Goal: Task Accomplishment & Management: Complete application form

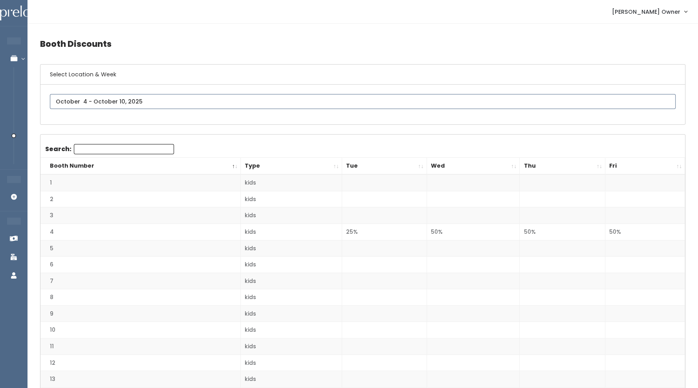
click at [128, 104] on input "text" at bounding box center [363, 101] width 626 height 15
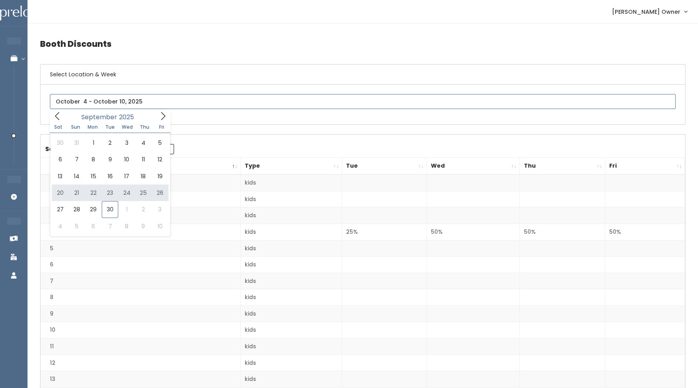
type input "September 20 to September 26"
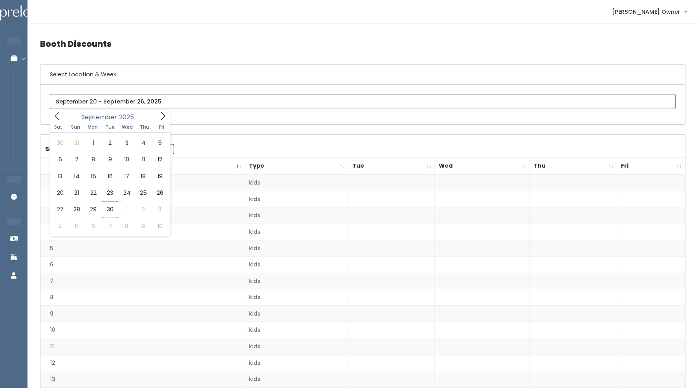
click at [99, 101] on input "text" at bounding box center [363, 101] width 626 height 15
type input "September 27 to October 3"
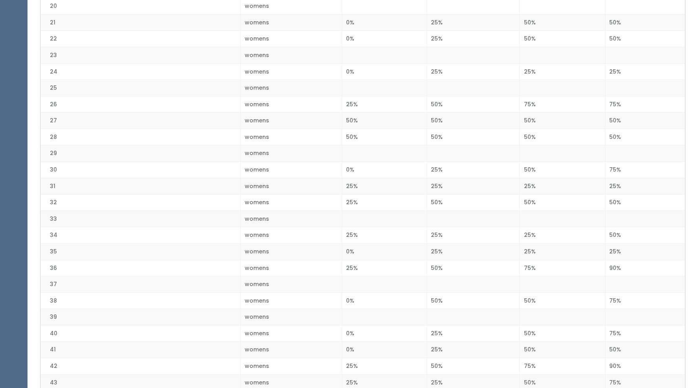
scroll to position [509, 0]
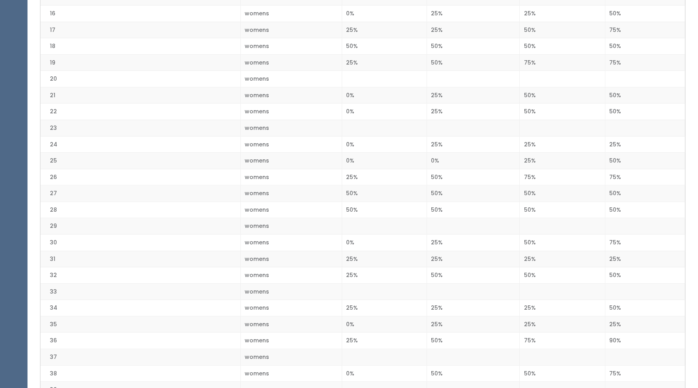
scroll to position [414, 0]
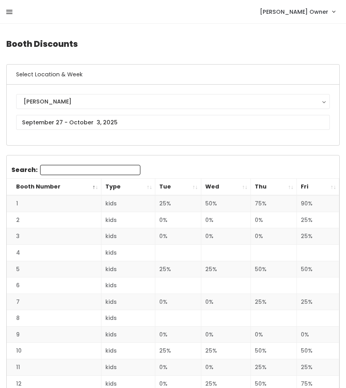
click at [9, 11] on icon at bounding box center [9, 12] width 6 height 7
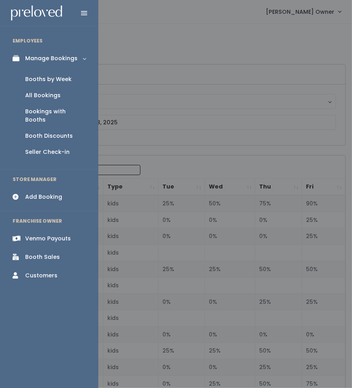
click at [42, 193] on div "Add Booking" at bounding box center [43, 197] width 37 height 8
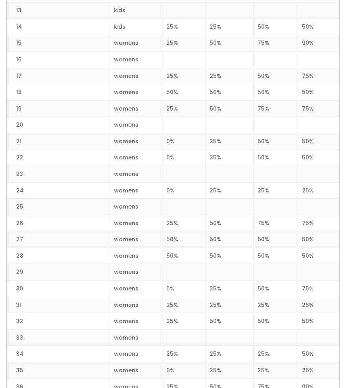
scroll to position [359, 0]
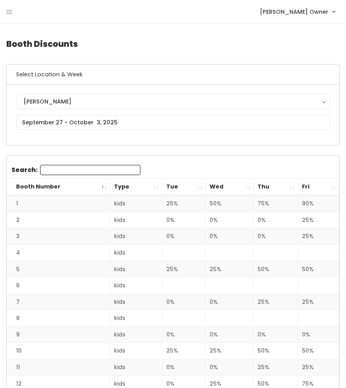
click at [61, 129] on div "Holladay Holladay" at bounding box center [173, 115] width 314 height 42
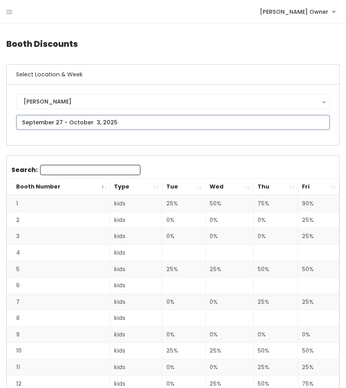
click at [55, 121] on input "text" at bounding box center [173, 122] width 314 height 15
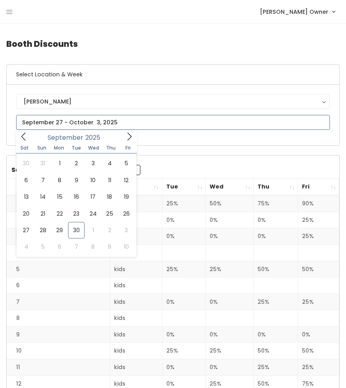
click at [125, 136] on icon at bounding box center [129, 136] width 9 height 9
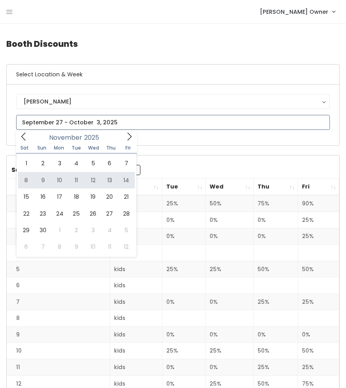
type input "November 8 to November 14"
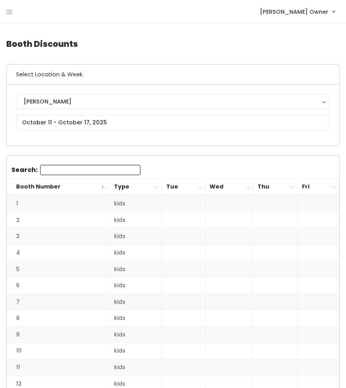
click at [104, 131] on div "[PERSON_NAME] [GEOGRAPHIC_DATA]" at bounding box center [173, 115] width 314 height 42
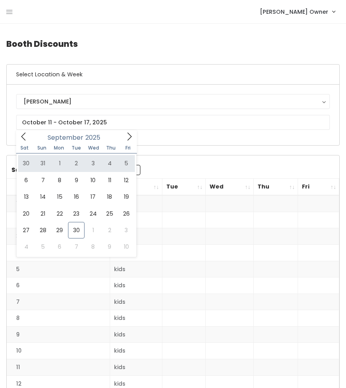
click at [3, 9] on nav "Holladay Owner My bookings Account settings Logout" at bounding box center [173, 12] width 346 height 24
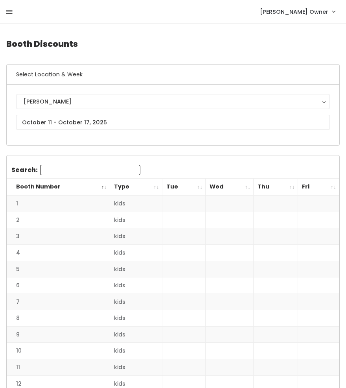
click at [9, 13] on icon at bounding box center [9, 12] width 6 height 7
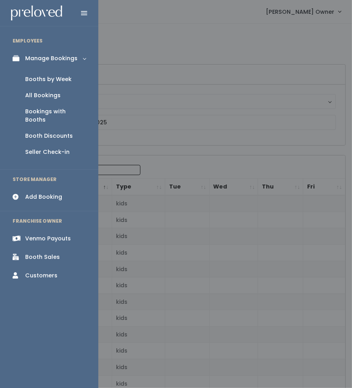
click at [58, 79] on div "Booths by Week" at bounding box center [48, 79] width 46 height 8
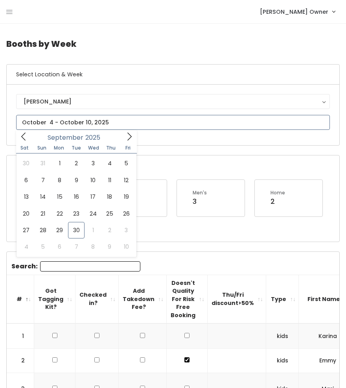
click at [59, 121] on input "text" at bounding box center [173, 122] width 314 height 15
click at [127, 139] on icon at bounding box center [129, 136] width 9 height 9
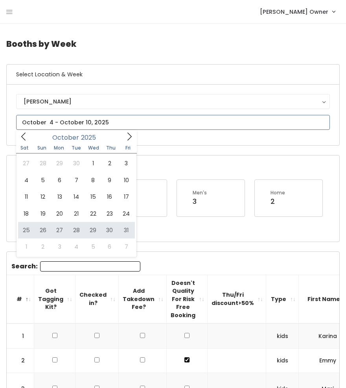
type input "October 25 to October 31"
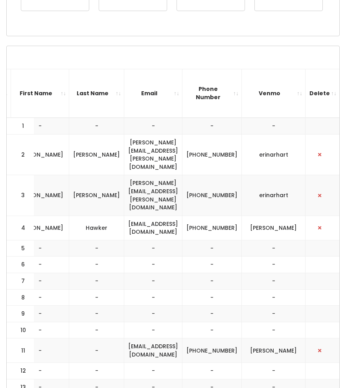
scroll to position [0, 296]
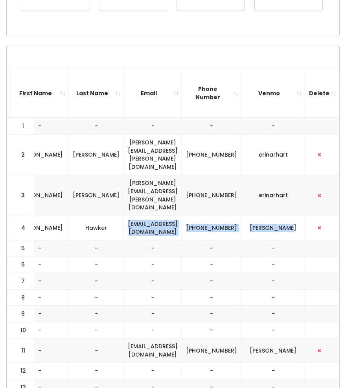
drag, startPoint x: 301, startPoint y: 197, endPoint x: 127, endPoint y: 193, distance: 174.2
click at [127, 215] on tr "4 kids [PERSON_NAME] [EMAIL_ADDRESS][DOMAIN_NAME] [PHONE_NUMBER] [PERSON_NAME]" at bounding box center [29, 227] width 621 height 24
copy tr "[EMAIL_ADDRESS][DOMAIN_NAME] [PHONE_NUMBER] [PERSON_NAME]"
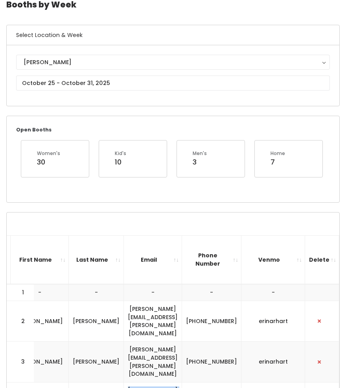
scroll to position [0, 0]
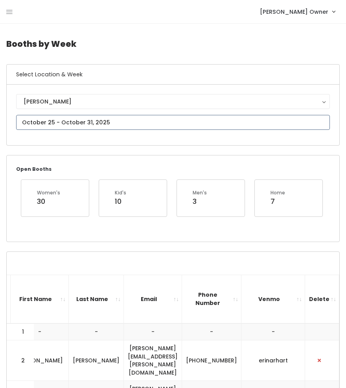
click at [36, 117] on input "text" at bounding box center [173, 122] width 314 height 15
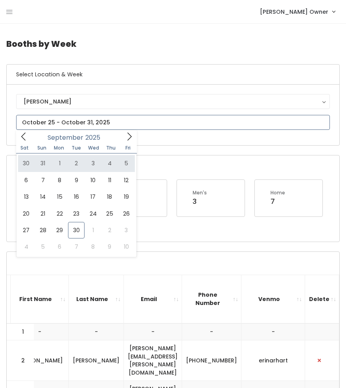
click at [130, 133] on icon at bounding box center [129, 136] width 9 height 9
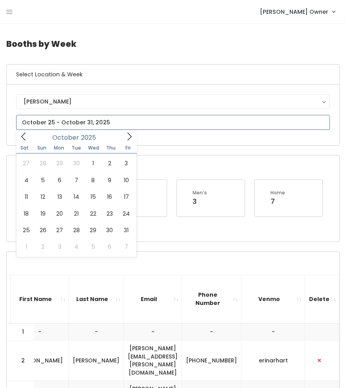
click at [130, 133] on icon at bounding box center [129, 136] width 9 height 9
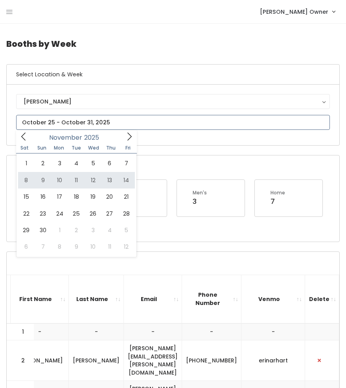
type input "November 8 to November 14"
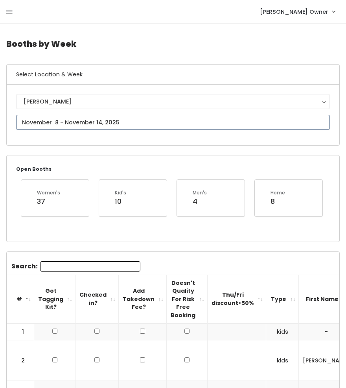
click at [73, 122] on input "text" at bounding box center [173, 122] width 314 height 15
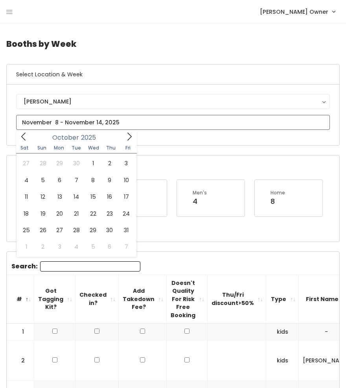
click at [129, 138] on icon at bounding box center [129, 136] width 9 height 9
type input "[DATE] to [DATE]"
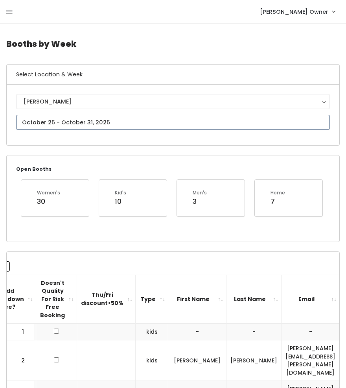
click at [64, 126] on input "text" at bounding box center [173, 122] width 314 height 15
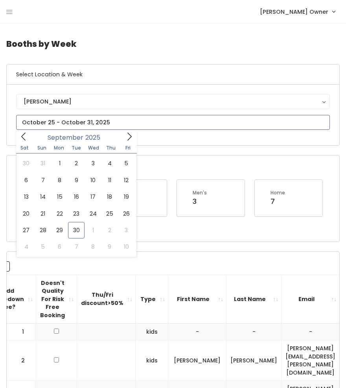
click at [124, 136] on span at bounding box center [129, 136] width 15 height 12
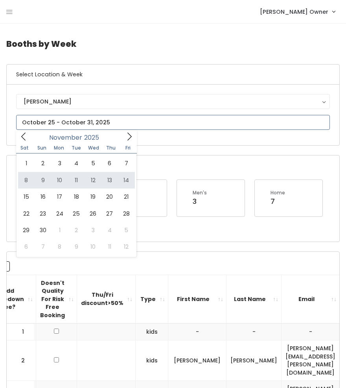
type input "[DATE] to [DATE]"
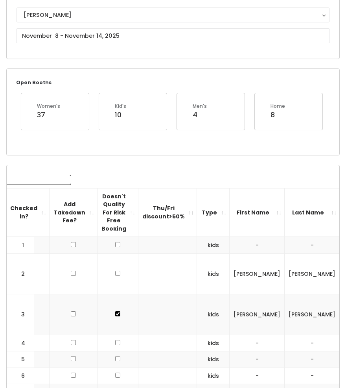
scroll to position [0, 69]
click at [108, 334] on td at bounding box center [118, 342] width 41 height 17
click at [116, 340] on input "checkbox" at bounding box center [118, 342] width 5 height 5
checkbox input "true"
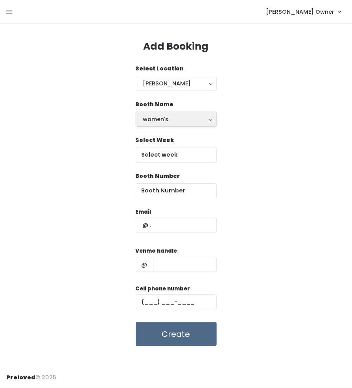
click at [163, 123] on button "women's" at bounding box center [176, 119] width 81 height 15
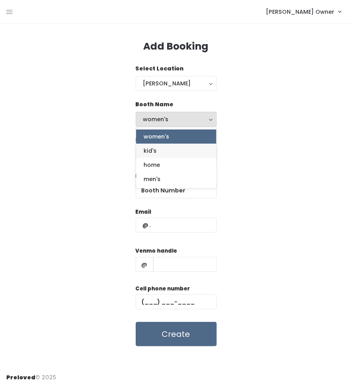
click at [164, 154] on link "kid's" at bounding box center [176, 150] width 80 height 14
select select "kids"
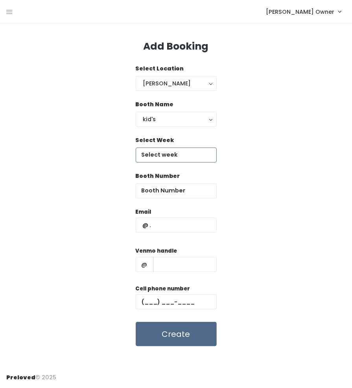
click at [166, 159] on body "EMPLOYEES Manage Bookings Booths by Week All Bookings Bookings with Booths Boot…" at bounding box center [176, 194] width 352 height 388
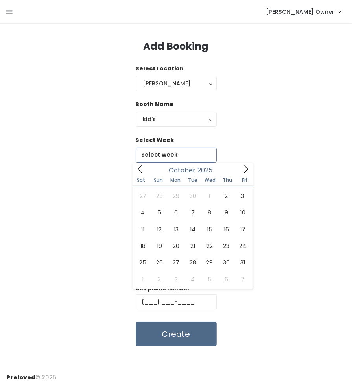
click at [242, 174] on span at bounding box center [245, 169] width 15 height 12
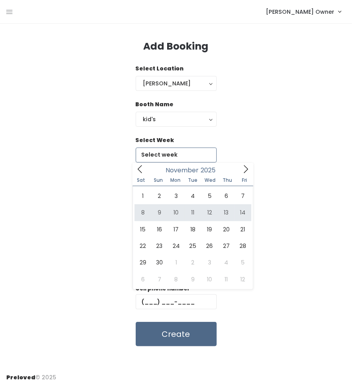
type input "November 8 to November 14"
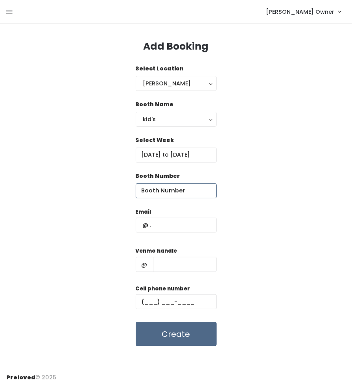
click at [186, 191] on input "number" at bounding box center [176, 190] width 81 height 15
type input "4"
click at [182, 221] on input "text" at bounding box center [176, 224] width 81 height 15
paste input "ahawker1125@gmail.com (801) 735-3435 annie-hawker"
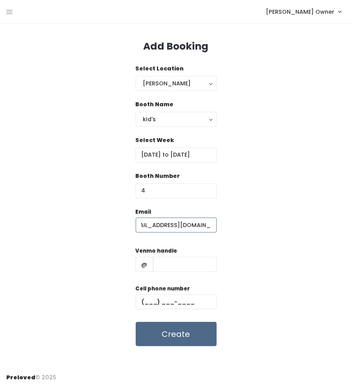
scroll to position [0, 2]
type input "ahawker1125@gmail.com"
click at [174, 304] on input "text" at bounding box center [176, 301] width 81 height 15
paste input "(112) 580-1735"
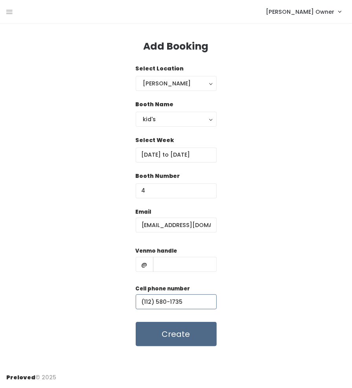
type input "(112) 580-1735"
click at [170, 263] on input "text" at bounding box center [185, 264] width 64 height 15
paste input "ahawker1125@gmail.com (801) 735-3435 annie-hawker"
drag, startPoint x: 171, startPoint y: 265, endPoint x: 136, endPoint y: 274, distance: 36.1
click at [136, 274] on div "Venmo handle @ ahawker1125@gmail.com (801) 735-3435 annie-hawker" at bounding box center [176, 261] width 81 height 31
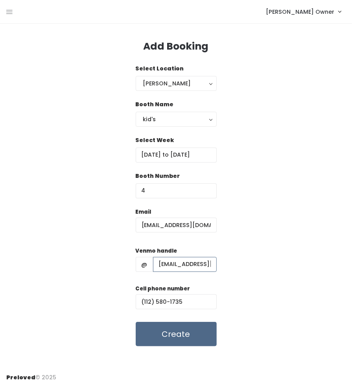
click at [158, 268] on input "ahawker1125@gmail.com (801) 735-3435 annie-hawker" at bounding box center [185, 264] width 64 height 15
type input "(801) 735-3435 annie-hawker"
drag, startPoint x: 195, startPoint y: 302, endPoint x: 122, endPoint y: 308, distance: 73.3
click at [122, 308] on div "Email ahawker1125@gmail.com Venmo handle @ (801) 735-3435 annie-hawker Cell pho…" at bounding box center [175, 277] width 339 height 139
type input "(801) 735-3435"
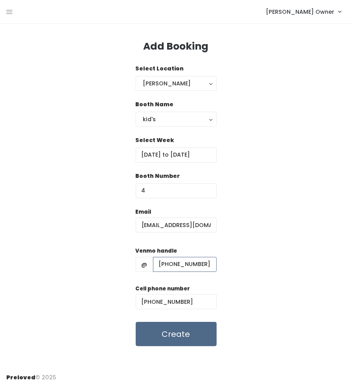
drag, startPoint x: 205, startPoint y: 261, endPoint x: 143, endPoint y: 270, distance: 63.1
click at [143, 270] on div "@ (801) 735-3435 annie-hawker" at bounding box center [176, 264] width 81 height 15
type input "annie-hawker"
click at [184, 333] on button "Create" at bounding box center [176, 334] width 81 height 24
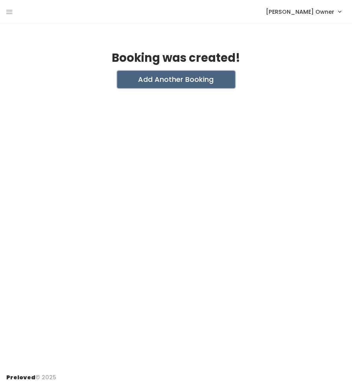
click at [179, 79] on button "Add Another Booking" at bounding box center [176, 79] width 118 height 17
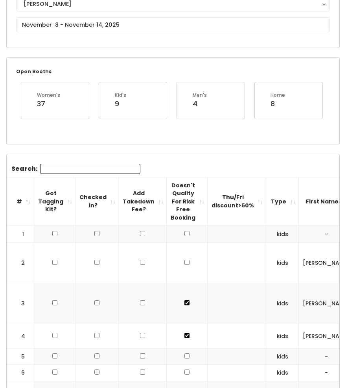
scroll to position [97, 0]
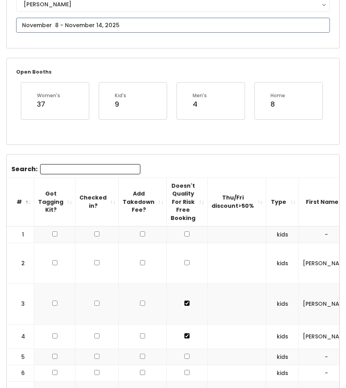
click at [99, 26] on input "text" at bounding box center [173, 25] width 314 height 15
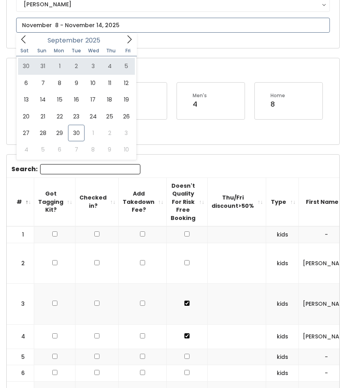
click at [127, 40] on icon at bounding box center [129, 39] width 9 height 9
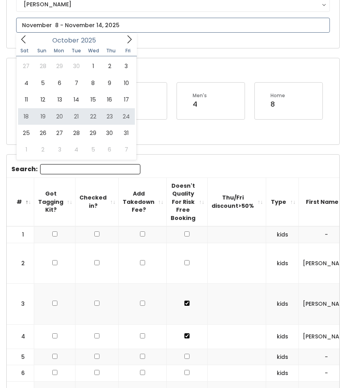
type input "October 18 to October 24"
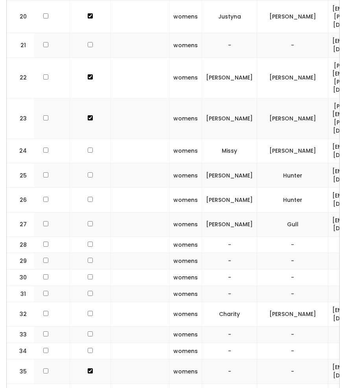
scroll to position [0, 113]
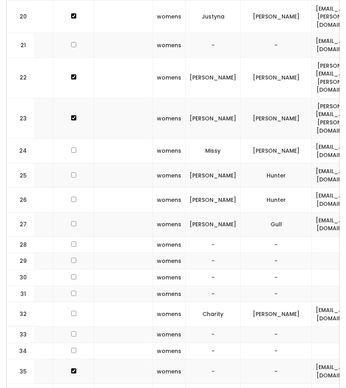
click at [71, 331] on input "checkbox" at bounding box center [73, 333] width 5 height 5
checkbox input "true"
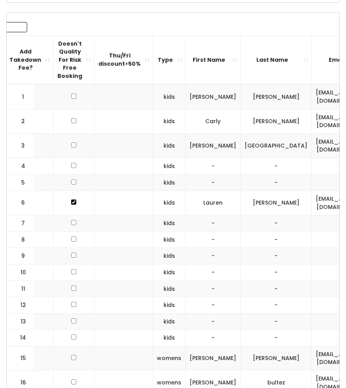
scroll to position [0, 0]
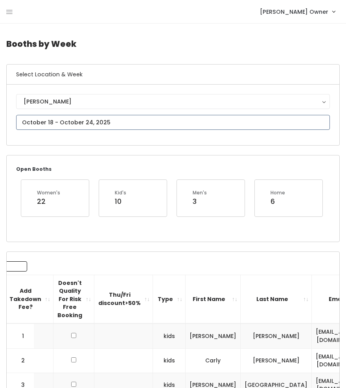
click at [74, 118] on input "text" at bounding box center [173, 122] width 314 height 15
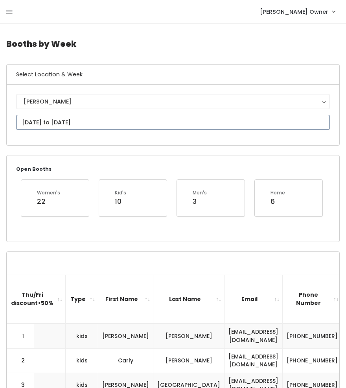
click at [0, 0] on div "September 2025" at bounding box center [0, 0] width 0 height 0
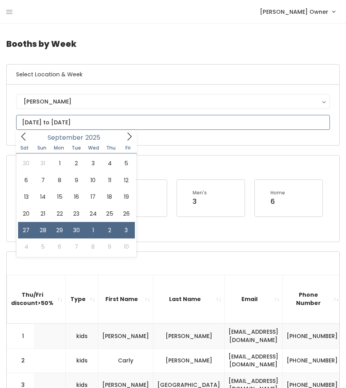
type input "September 27 to October 3"
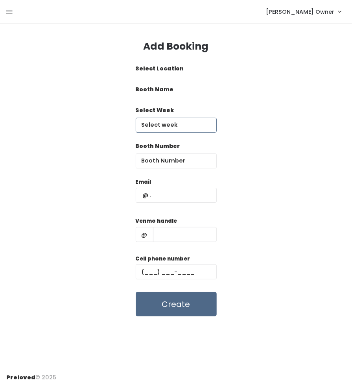
click at [164, 125] on input "text" at bounding box center [176, 125] width 81 height 15
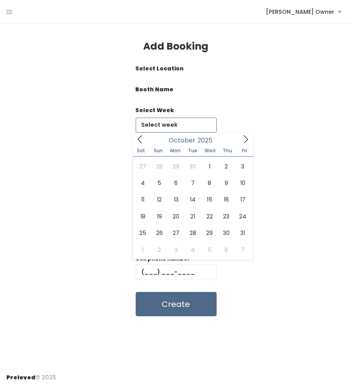
click at [244, 142] on icon at bounding box center [246, 139] width 4 height 8
click at [143, 142] on icon at bounding box center [140, 139] width 9 height 9
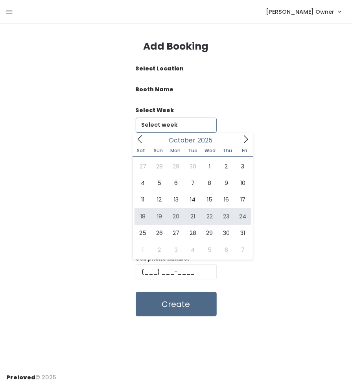
type input "[DATE] to [DATE]"
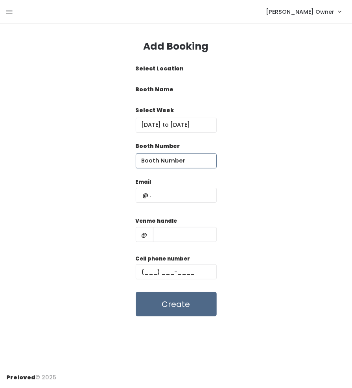
click at [165, 161] on input "number" at bounding box center [176, 160] width 81 height 15
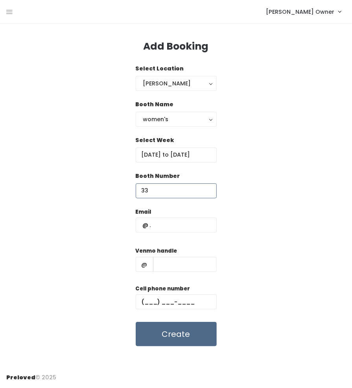
click at [175, 196] on input "33" at bounding box center [176, 190] width 81 height 15
type input "33"
click at [166, 219] on input "text" at bounding box center [176, 224] width 81 height 15
type input "a"
click at [169, 225] on input "text" at bounding box center [176, 224] width 81 height 15
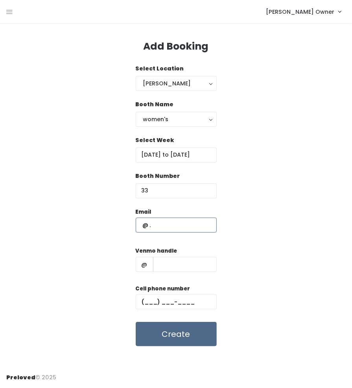
click at [164, 226] on input "text" at bounding box center [176, 224] width 81 height 15
click at [171, 227] on input "abode" at bounding box center [176, 224] width 81 height 15
type input "a"
paste input "[EMAIL_ADDRESS][DOMAIN_NAME] [PHONE_NUMBER] [PERSON_NAME]"
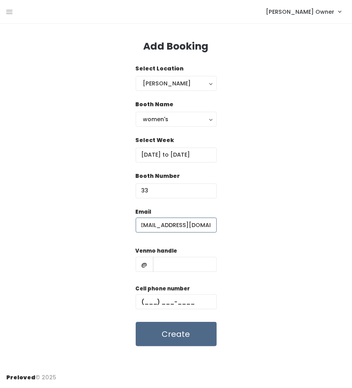
type input "[EMAIL_ADDRESS][DOMAIN_NAME]"
click at [172, 301] on input "text" at bounding box center [176, 301] width 81 height 15
paste input "[PHONE_NUMBER]"
type input "[PHONE_NUMBER]"
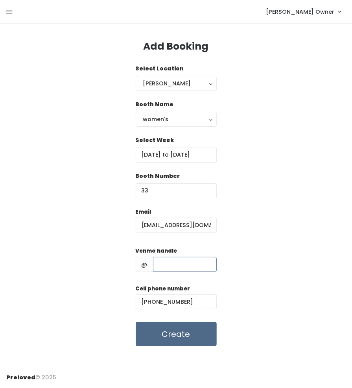
click at [173, 263] on input "text" at bounding box center [185, 264] width 64 height 15
paste input "[EMAIL_ADDRESS][DOMAIN_NAME] [PHONE_NUMBER] [PERSON_NAME]"
drag, startPoint x: 174, startPoint y: 265, endPoint x: 60, endPoint y: 269, distance: 113.7
click at [60, 269] on div "Email [EMAIL_ADDRESS][DOMAIN_NAME] Venmo handle @ [EMAIL_ADDRESS][DOMAIN_NAME] …" at bounding box center [175, 277] width 339 height 139
type input "[PERSON_NAME]"
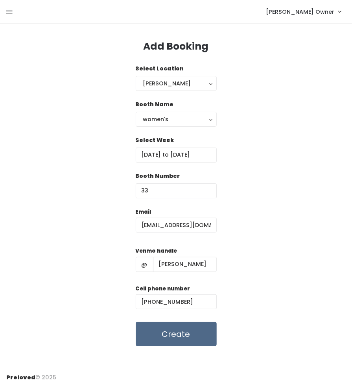
click at [238, 242] on div "Email [EMAIL_ADDRESS][DOMAIN_NAME] Venmo handle @ [PERSON_NAME] Cell phone numb…" at bounding box center [175, 277] width 339 height 139
click at [175, 333] on button "Create" at bounding box center [176, 334] width 81 height 24
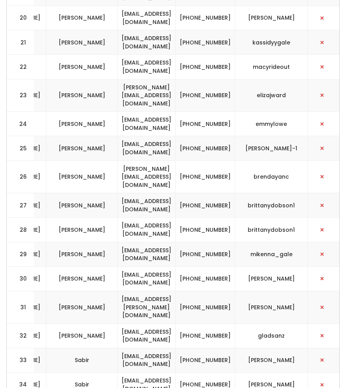
scroll to position [0, 311]
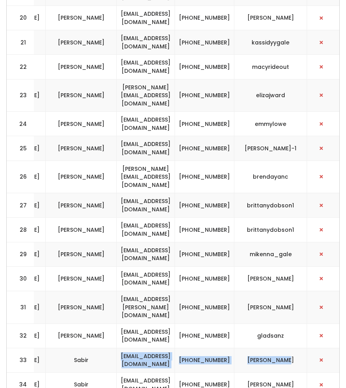
drag, startPoint x: 301, startPoint y: 242, endPoint x: 124, endPoint y: 246, distance: 177.3
click at [124, 347] on tr "33 womens Miriam Sabir abodeabode@gmail.com (801) 953-8015 miriam-sabir" at bounding box center [18, 359] width 646 height 24
copy tr "abodeabode@gmail.com (801) 953-8015 miriam-sabir"
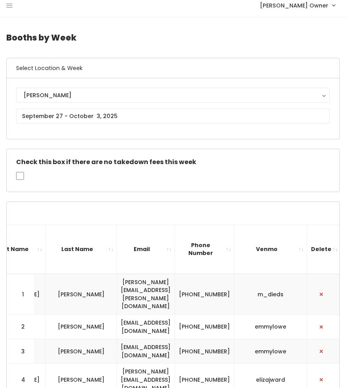
scroll to position [0, 0]
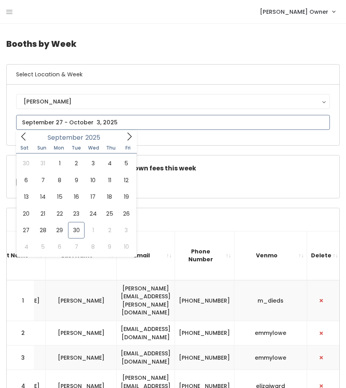
click at [126, 134] on icon at bounding box center [129, 136] width 9 height 9
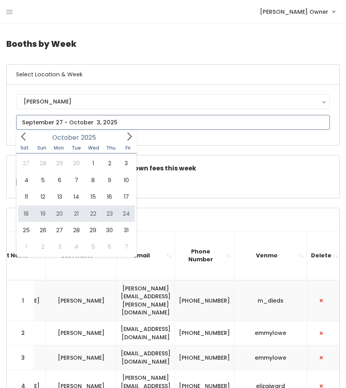
type input "October 18 to October 24"
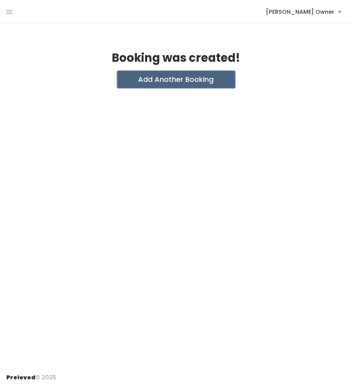
click at [164, 73] on button "Add Another Booking" at bounding box center [176, 79] width 118 height 17
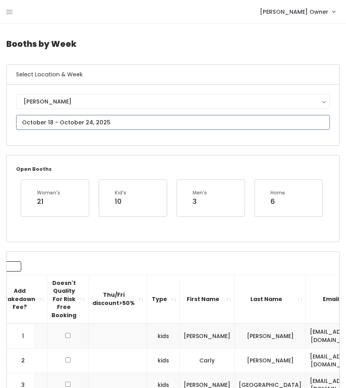
click at [87, 118] on input "text" at bounding box center [173, 122] width 314 height 15
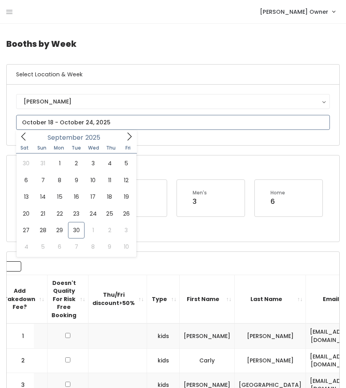
click at [134, 137] on span at bounding box center [129, 136] width 15 height 12
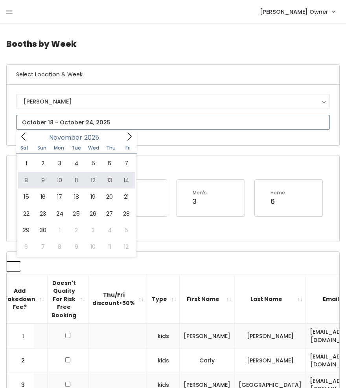
type input "[DATE] to [DATE]"
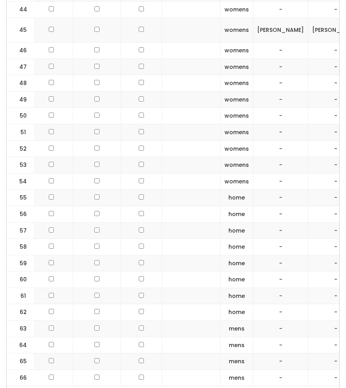
scroll to position [0, 44]
click at [140, 194] on input "checkbox" at bounding box center [142, 196] width 5 height 5
checkbox input "true"
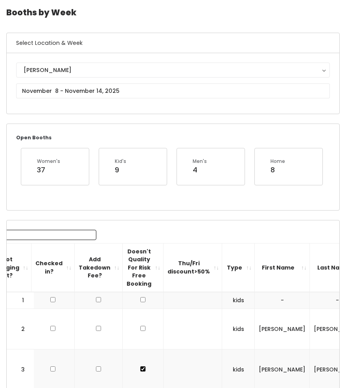
scroll to position [24, 0]
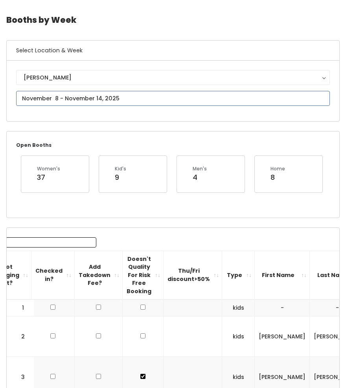
click at [55, 95] on input "text" at bounding box center [173, 98] width 314 height 15
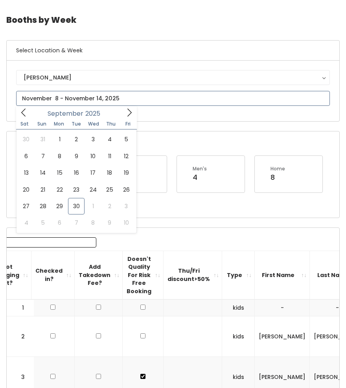
click at [134, 112] on span at bounding box center [129, 112] width 15 height 12
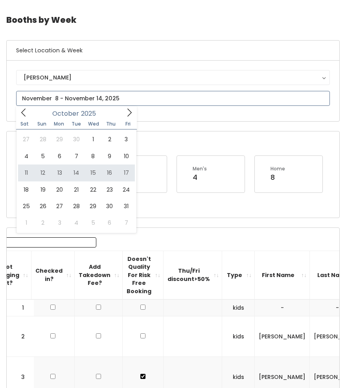
type input "October 11 to October 17"
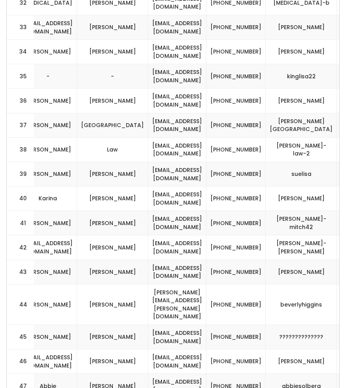
scroll to position [0, 280]
drag, startPoint x: 333, startPoint y: 250, endPoint x: 151, endPoint y: 253, distance: 182.0
click at [151, 373] on tr "47 womens [PERSON_NAME] [EMAIL_ADDRESS][DOMAIN_NAME] [PHONE_NUMBER] abbiesolberg" at bounding box center [49, 385] width 644 height 24
copy tr "abbiesolberg@gmail.com (970) 846-1270 abbiesolberg"
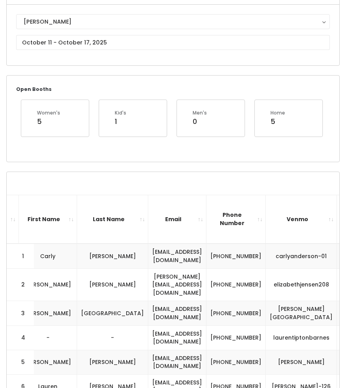
scroll to position [0, 0]
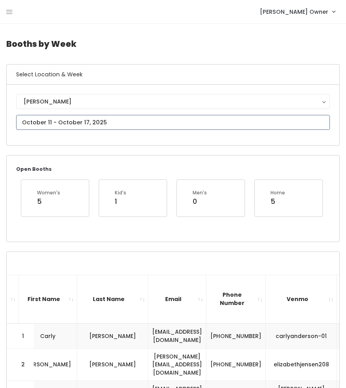
click at [79, 121] on input "text" at bounding box center [173, 122] width 314 height 15
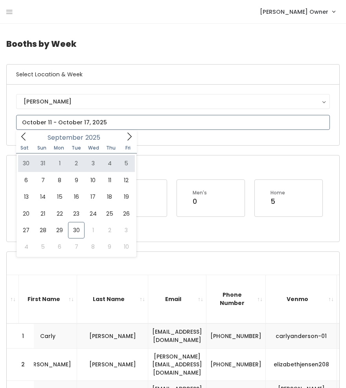
click at [128, 138] on icon at bounding box center [129, 136] width 9 height 9
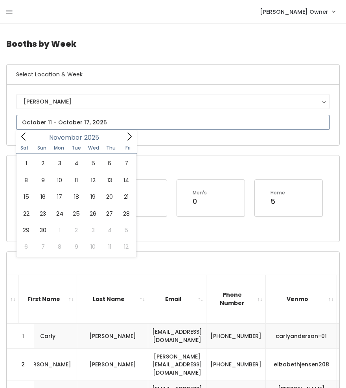
click at [128, 138] on icon at bounding box center [129, 136] width 9 height 9
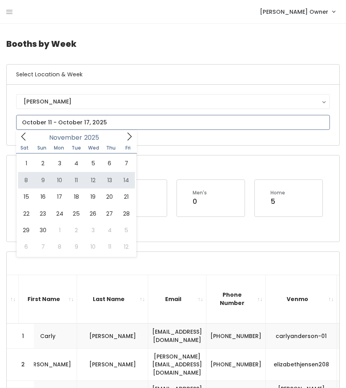
type input "[DATE] to [DATE]"
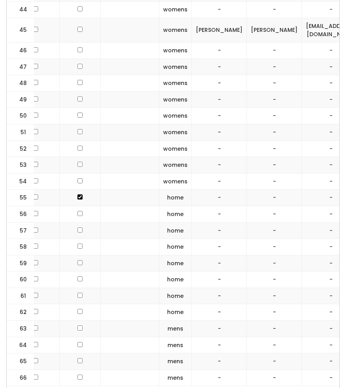
scroll to position [0, 126]
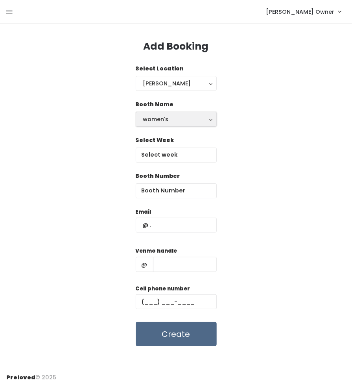
click at [176, 118] on div "women's" at bounding box center [176, 119] width 66 height 9
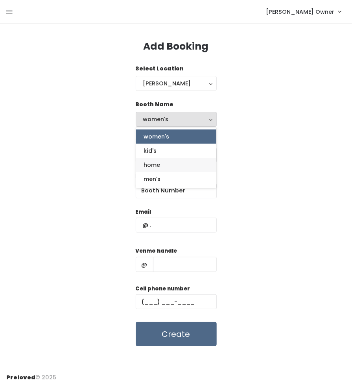
click at [160, 164] on link "home" at bounding box center [176, 165] width 80 height 14
select select "home"
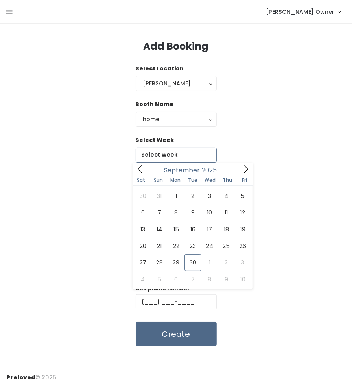
click at [165, 158] on input "text" at bounding box center [176, 154] width 81 height 15
click at [240, 173] on span at bounding box center [245, 169] width 15 height 12
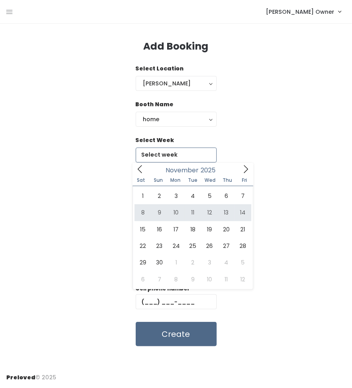
type input "[DATE] to [DATE]"
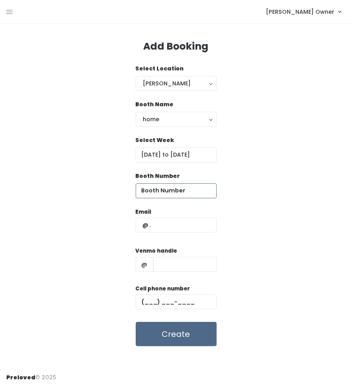
click at [180, 190] on input "number" at bounding box center [176, 190] width 81 height 15
type input "55"
click at [170, 229] on input "text" at bounding box center [176, 224] width 81 height 15
paste input "[EMAIL_ADDRESS][DOMAIN_NAME] [PHONE_NUMBER] abbiesolberg"
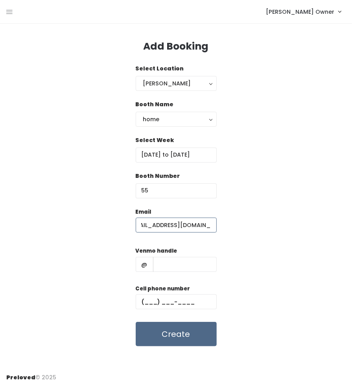
scroll to position [0, 4]
type input "[EMAIL_ADDRESS][DOMAIN_NAME]"
click at [173, 307] on input "text" at bounding box center [176, 301] width 81 height 15
paste input "[PHONE_NUMBER]"
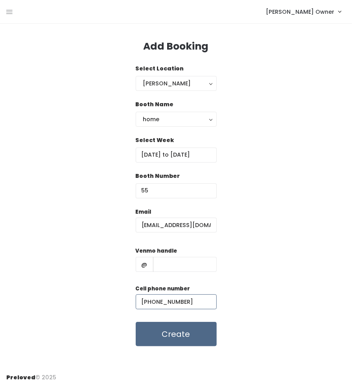
type input "[PHONE_NUMBER]"
click at [178, 266] on input "text" at bounding box center [185, 264] width 64 height 15
paste input "[EMAIL_ADDRESS][DOMAIN_NAME] [PHONE_NUMBER] abbiesolberg"
drag, startPoint x: 174, startPoint y: 266, endPoint x: 73, endPoint y: 256, distance: 101.5
click at [73, 256] on div "Email [EMAIL_ADDRESS][DOMAIN_NAME] Venmo handle @ [EMAIL_ADDRESS][DOMAIN_NAME] …" at bounding box center [175, 277] width 339 height 139
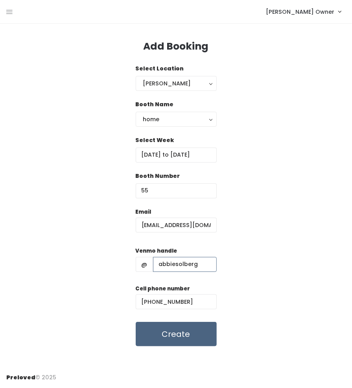
type input "abbiesolberg"
click at [183, 338] on button "Create" at bounding box center [176, 334] width 81 height 24
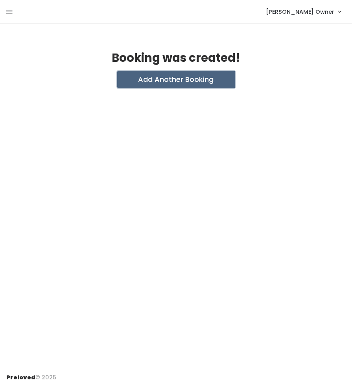
click at [163, 72] on button "Add Another Booking" at bounding box center [176, 79] width 118 height 17
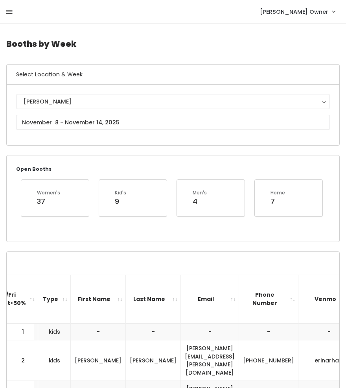
click at [11, 15] on icon at bounding box center [9, 12] width 6 height 7
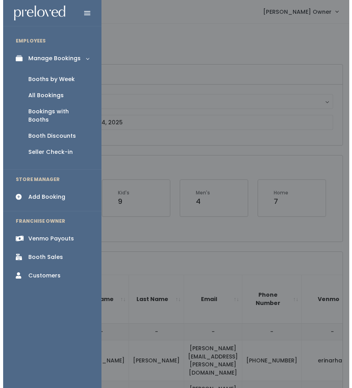
scroll to position [0, 226]
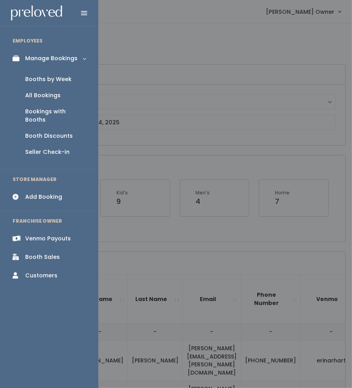
click at [46, 94] on div "All Bookings" at bounding box center [42, 95] width 35 height 8
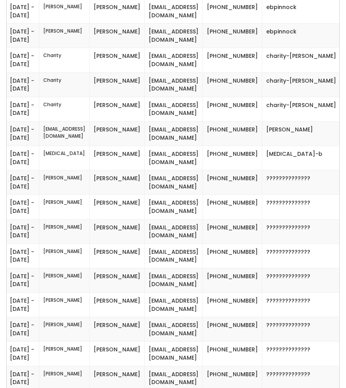
scroll to position [0, 101]
drag, startPoint x: 316, startPoint y: 201, endPoint x: 140, endPoint y: 207, distance: 176.2
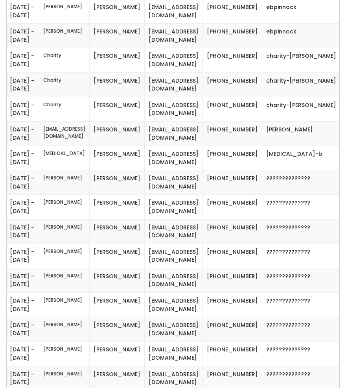
drag, startPoint x: 319, startPoint y: 198, endPoint x: 132, endPoint y: 191, distance: 187.2
copy tr "jkbitner@gmail.com (801) 971-9620 janet-bitner"
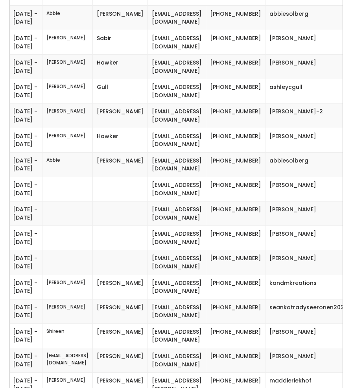
scroll to position [0, 0]
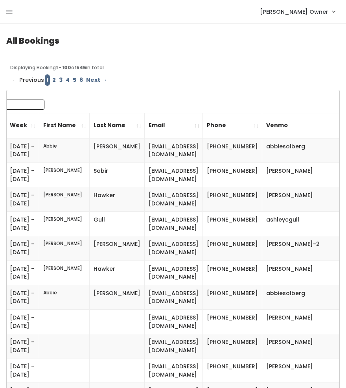
click at [13, 16] on div "Holladay Owner My bookings Account settings Logout" at bounding box center [174, 11] width 336 height 17
click at [11, 13] on icon at bounding box center [9, 12] width 6 height 7
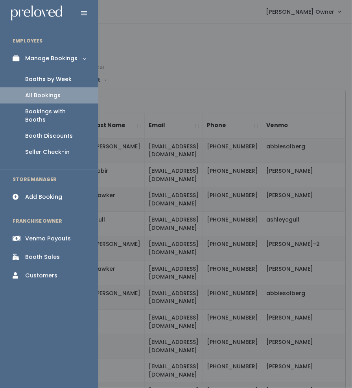
click at [43, 77] on div "Booths by Week" at bounding box center [48, 79] width 46 height 8
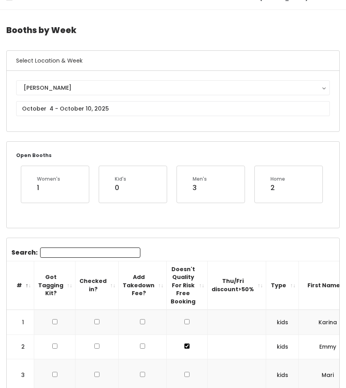
scroll to position [14, 0]
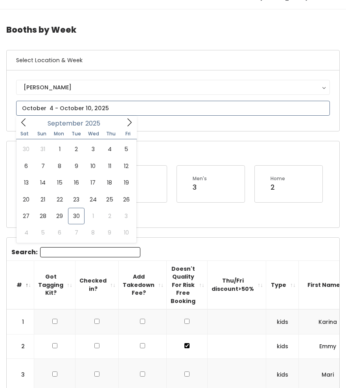
click at [90, 109] on input "text" at bounding box center [173, 108] width 314 height 15
click at [129, 124] on icon at bounding box center [129, 122] width 4 height 8
click at [22, 125] on icon at bounding box center [23, 122] width 9 height 9
click at [128, 125] on icon at bounding box center [129, 122] width 9 height 9
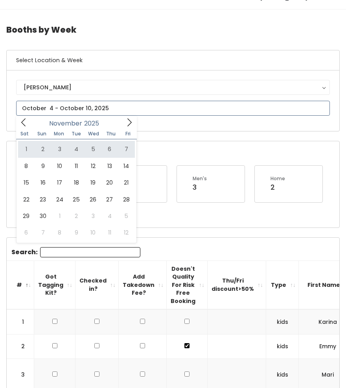
type input "November 1 to November 7"
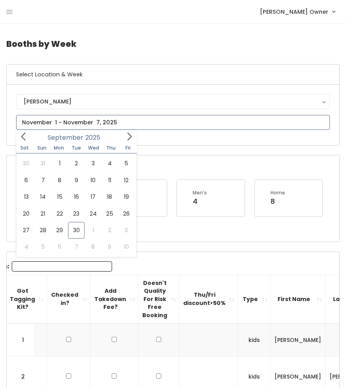
click at [49, 118] on input "text" at bounding box center [173, 122] width 314 height 15
click at [129, 136] on icon at bounding box center [129, 136] width 9 height 9
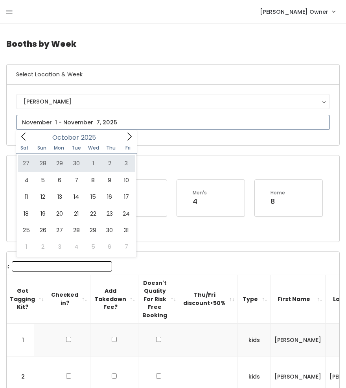
click at [126, 138] on icon at bounding box center [129, 136] width 9 height 9
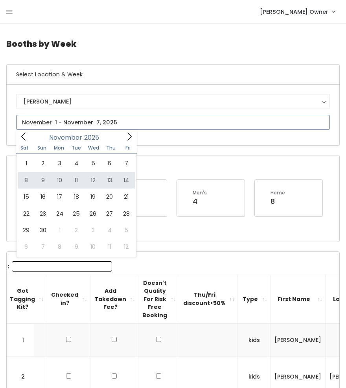
type input "[DATE] to [DATE]"
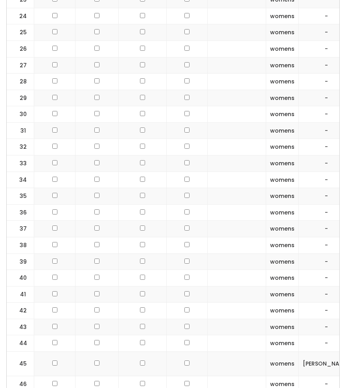
scroll to position [1146, 0]
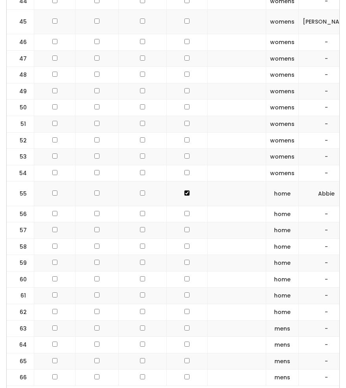
click at [184, 211] on input "checkbox" at bounding box center [186, 213] width 5 height 5
checkbox input "true"
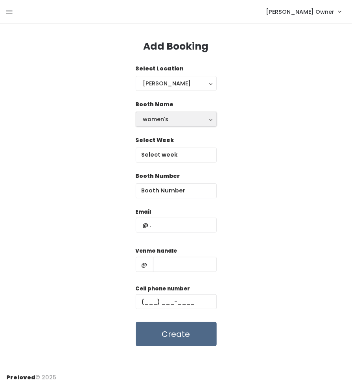
click at [162, 121] on div "women's" at bounding box center [176, 119] width 66 height 9
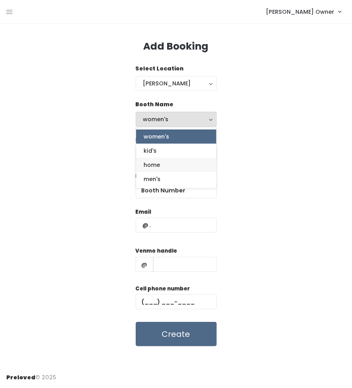
click at [164, 164] on link "home" at bounding box center [176, 165] width 80 height 14
select select "home"
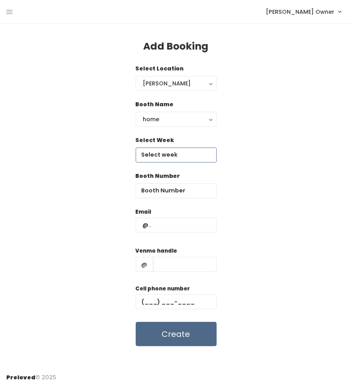
click at [167, 158] on body "EMPLOYEES Manage Bookings Booths by Week All Bookings Bookings with Booths Boot…" at bounding box center [176, 194] width 352 height 388
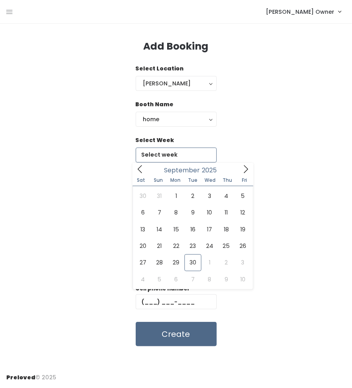
click at [247, 168] on icon at bounding box center [245, 169] width 9 height 9
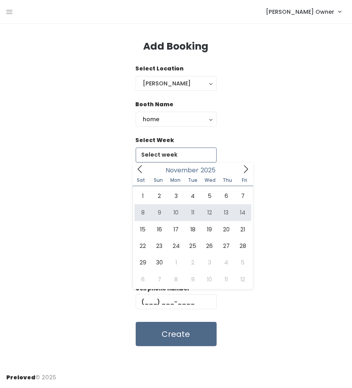
type input "[DATE] to [DATE]"
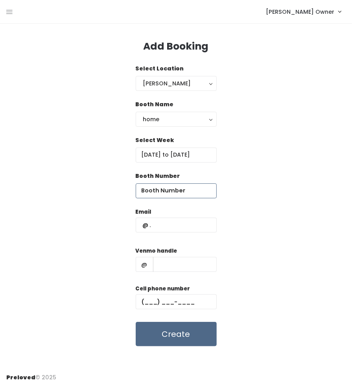
click at [190, 189] on input "number" at bounding box center [176, 190] width 81 height 15
type input "56"
click at [183, 234] on div "Email" at bounding box center [176, 224] width 81 height 33
click at [179, 228] on input "text" at bounding box center [176, 224] width 81 height 15
paste input "[EMAIL_ADDRESS][DOMAIN_NAME] [PHONE_NUMBER] [PERSON_NAME]"
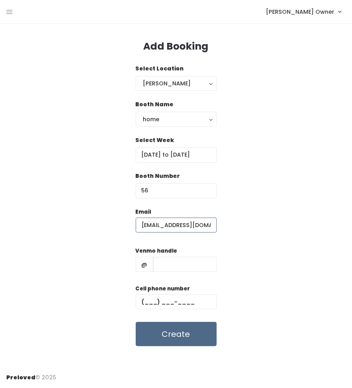
scroll to position [0, 70]
click at [175, 228] on input "jkbitner@gmail.com (801) 971-9620 janet-bitner" at bounding box center [176, 224] width 81 height 15
click at [209, 227] on input "jkbitner@gmail.com (801) 971-9620 janet-bitner" at bounding box center [176, 224] width 81 height 15
type input "jkbitner@gmail.com"
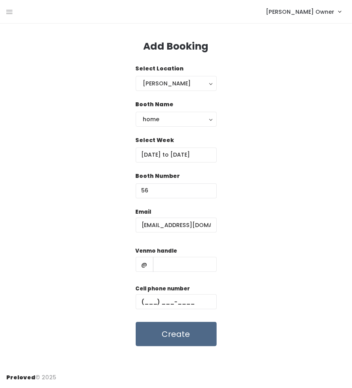
click at [187, 272] on div "Venmo handle @" at bounding box center [176, 261] width 81 height 31
click at [185, 268] on input "text" at bounding box center [185, 264] width 64 height 15
paste input "jkbitner@gmail.com (801) 971-9620 janet-bitner"
type input "jkbitner@gmail.com (801) 971-9620 janet-bitner"
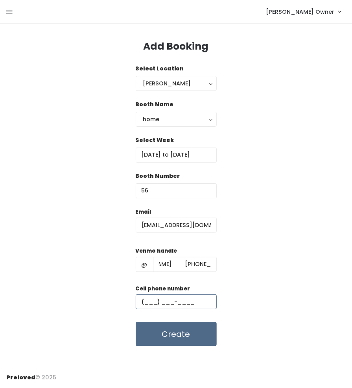
click at [174, 299] on input "text" at bounding box center [176, 301] width 81 height 15
paste input "[PHONE_NUMBER]"
type input "[PHONE_NUMBER]"
click at [189, 265] on input "jkbitner@gmail.com (801) 971-9620 janet-bitner" at bounding box center [185, 264] width 64 height 15
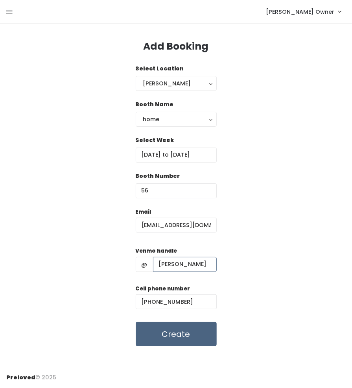
type input "[PERSON_NAME]"
click at [190, 328] on button "Create" at bounding box center [176, 334] width 81 height 24
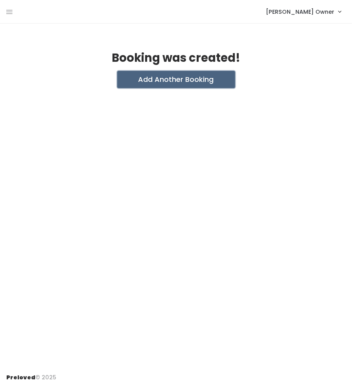
click at [142, 85] on button "Add Another Booking" at bounding box center [176, 79] width 118 height 17
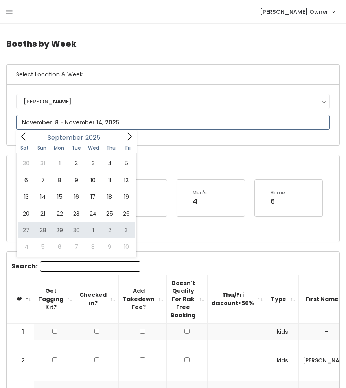
type input "[DATE] to [DATE]"
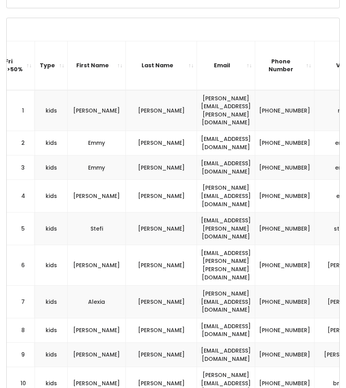
scroll to position [0, 232]
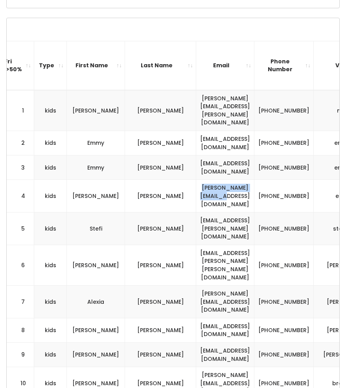
drag, startPoint x: 278, startPoint y: 175, endPoint x: 206, endPoint y: 182, distance: 72.7
click at [206, 182] on td "[PERSON_NAME][EMAIL_ADDRESS][DOMAIN_NAME]" at bounding box center [225, 196] width 58 height 33
copy td "[PERSON_NAME][EMAIL_ADDRESS][DOMAIN_NAME]"
drag, startPoint x: 289, startPoint y: 222, endPoint x: 192, endPoint y: 220, distance: 97.1
click at [196, 244] on td "[EMAIL_ADDRESS][PERSON_NAME][PERSON_NAME][DOMAIN_NAME]" at bounding box center [225, 264] width 58 height 40
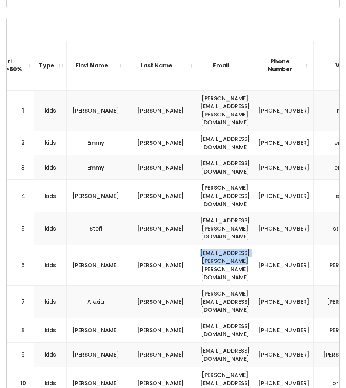
copy td "[EMAIL_ADDRESS][PERSON_NAME][PERSON_NAME][DOMAIN_NAME]"
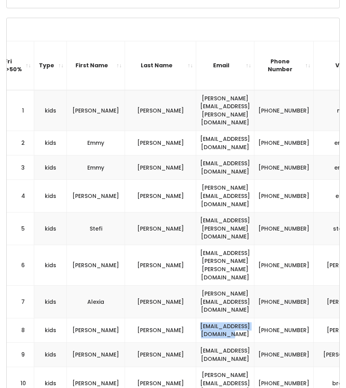
drag, startPoint x: 285, startPoint y: 270, endPoint x: 200, endPoint y: 272, distance: 84.5
click at [200, 318] on td "[EMAIL_ADDRESS][DOMAIN_NAME]" at bounding box center [225, 330] width 58 height 24
copy td "[EMAIL_ADDRESS][DOMAIN_NAME]"
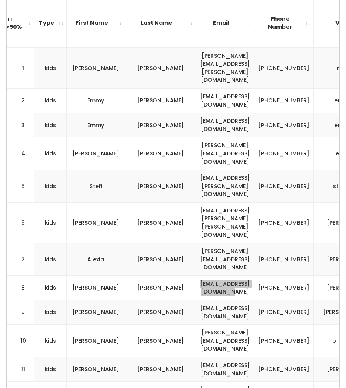
scroll to position [301, 0]
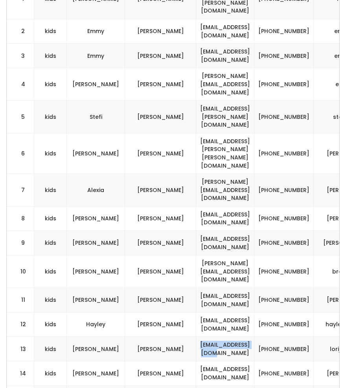
drag, startPoint x: 274, startPoint y: 283, endPoint x: 208, endPoint y: 282, distance: 65.3
click at [208, 336] on td "[EMAIL_ADDRESS][DOMAIN_NAME]" at bounding box center [225, 348] width 58 height 24
copy td "[EMAIL_ADDRESS][DOMAIN_NAME]"
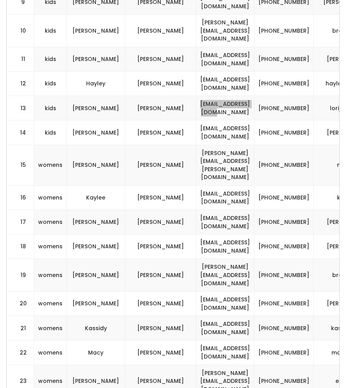
scroll to position [566, 0]
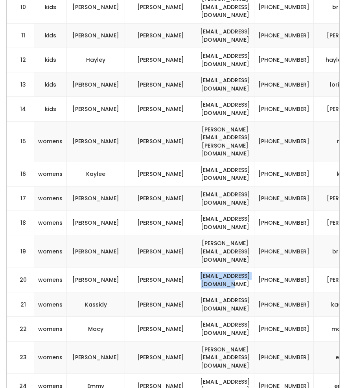
drag, startPoint x: 283, startPoint y: 187, endPoint x: 198, endPoint y: 182, distance: 84.7
click at [198, 268] on td "[EMAIL_ADDRESS][DOMAIN_NAME]" at bounding box center [225, 280] width 58 height 24
click at [208, 268] on td "[EMAIL_ADDRESS][DOMAIN_NAME]" at bounding box center [225, 280] width 58 height 24
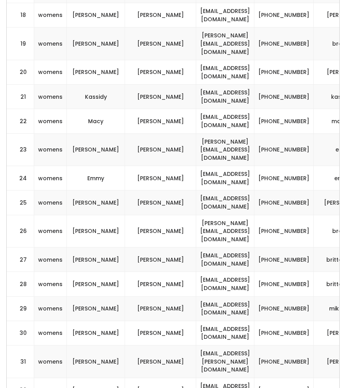
scroll to position [800, 0]
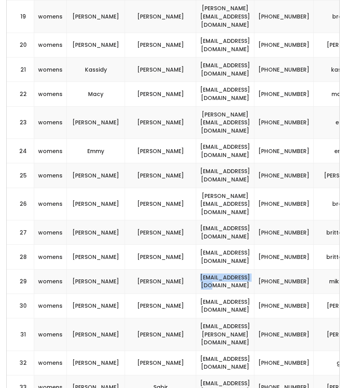
drag, startPoint x: 277, startPoint y: 173, endPoint x: 197, endPoint y: 174, distance: 80.2
click at [197, 269] on td "[EMAIL_ADDRESS][DOMAIN_NAME]" at bounding box center [225, 281] width 58 height 24
copy td "[EMAIL_ADDRESS][DOMAIN_NAME]"
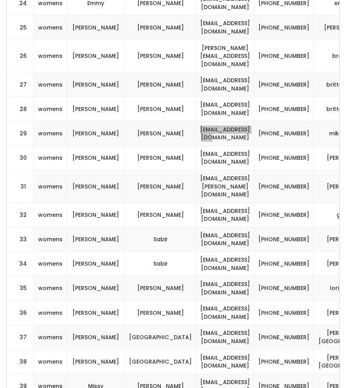
scroll to position [948, 0]
drag, startPoint x: 279, startPoint y: 122, endPoint x: 203, endPoint y: 118, distance: 75.9
click at [203, 227] on td "[EMAIL_ADDRESS][DOMAIN_NAME]" at bounding box center [225, 239] width 58 height 24
copy td "[EMAIL_ADDRESS][DOMAIN_NAME]"
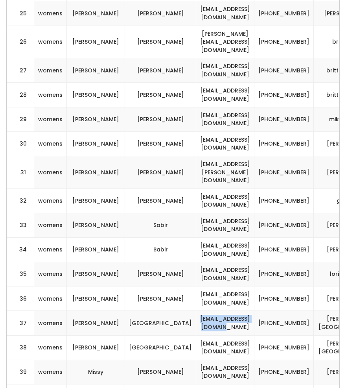
drag, startPoint x: 279, startPoint y: 208, endPoint x: 191, endPoint y: 205, distance: 87.7
click at [196, 311] on td "[EMAIL_ADDRESS][DOMAIN_NAME]" at bounding box center [225, 323] width 58 height 24
copy td "[EMAIL_ADDRESS][DOMAIN_NAME]"
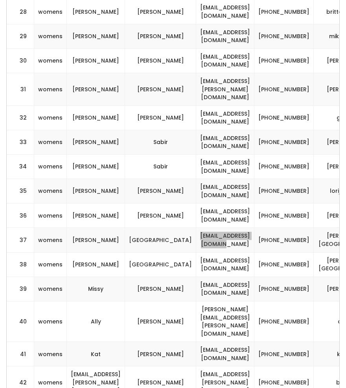
scroll to position [1056, 0]
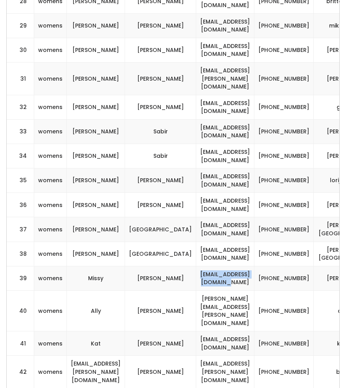
drag, startPoint x: 287, startPoint y: 162, endPoint x: 201, endPoint y: 155, distance: 85.6
click at [201, 266] on td "[EMAIL_ADDRESS][DOMAIN_NAME]" at bounding box center [225, 278] width 58 height 24
copy td "[EMAIL_ADDRESS][DOMAIN_NAME]"
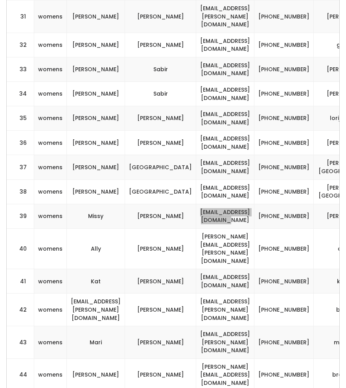
scroll to position [1144, 0]
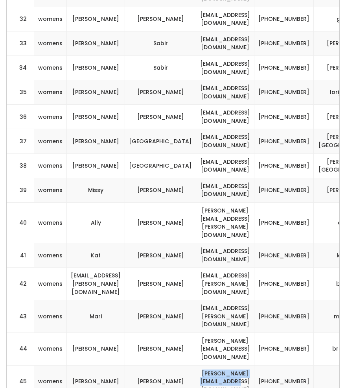
drag, startPoint x: 284, startPoint y: 213, endPoint x: 197, endPoint y: 209, distance: 87.7
click at [197, 365] on td "[PERSON_NAME][EMAIL_ADDRESS][DOMAIN_NAME]" at bounding box center [225, 381] width 58 height 33
copy td "[PERSON_NAME][EMAIL_ADDRESS][DOMAIN_NAME]"
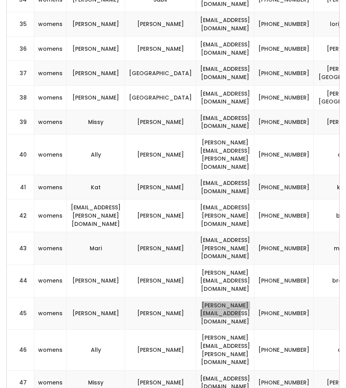
scroll to position [1211, 0]
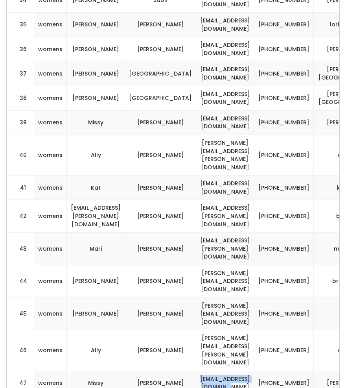
drag, startPoint x: 283, startPoint y: 198, endPoint x: 197, endPoint y: 197, distance: 86.5
click at [197, 370] on td "[EMAIL_ADDRESS][DOMAIN_NAME]" at bounding box center [225, 382] width 58 height 24
copy td "[EMAIL_ADDRESS][DOMAIN_NAME]"
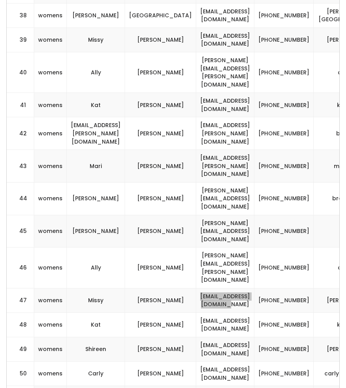
scroll to position [1322, 0]
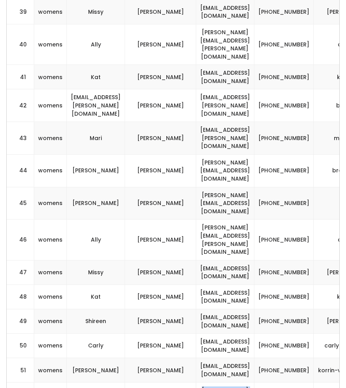
drag, startPoint x: 285, startPoint y: 207, endPoint x: 202, endPoint y: 207, distance: 82.9
drag, startPoint x: 285, startPoint y: 260, endPoint x: 204, endPoint y: 265, distance: 80.4
click at [67, 358] on td "[PERSON_NAME]" at bounding box center [96, 370] width 58 height 24
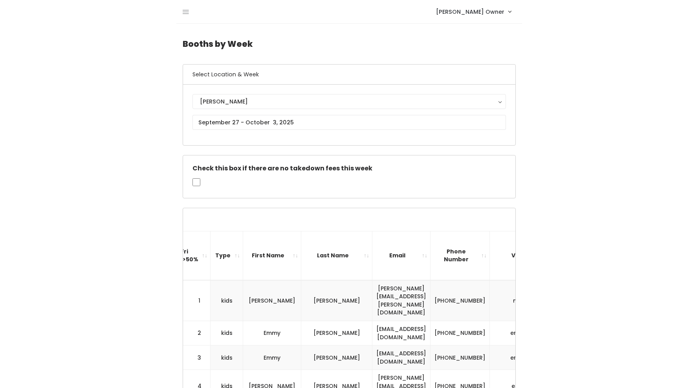
scroll to position [0, 69]
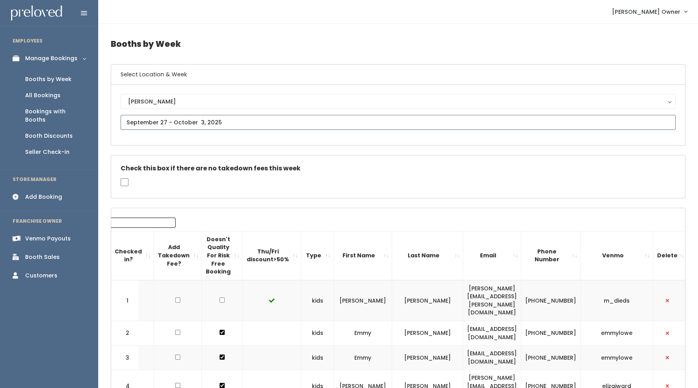
click at [345, 127] on input "text" at bounding box center [398, 122] width 555 height 15
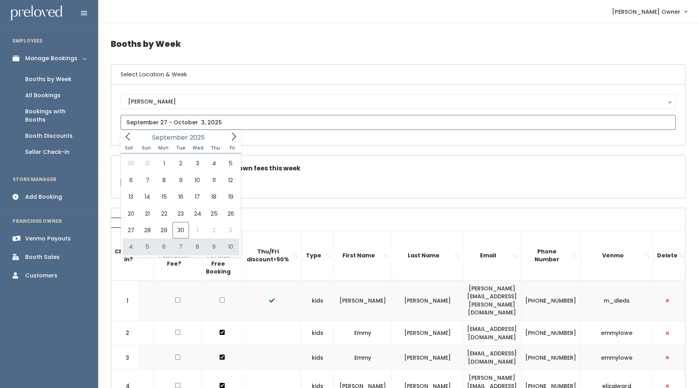
type input "[DATE] to [DATE]"
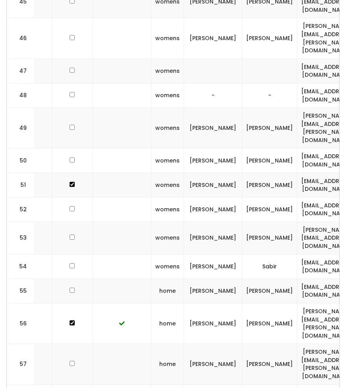
scroll to position [0, 124]
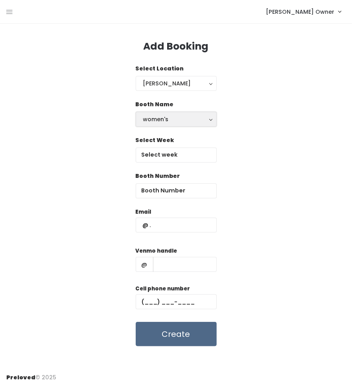
click at [167, 123] on button "women's" at bounding box center [176, 119] width 81 height 15
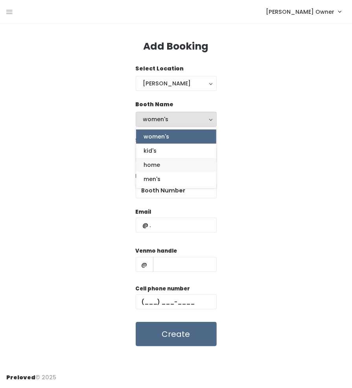
click at [169, 161] on link "home" at bounding box center [176, 165] width 80 height 14
select select "home"
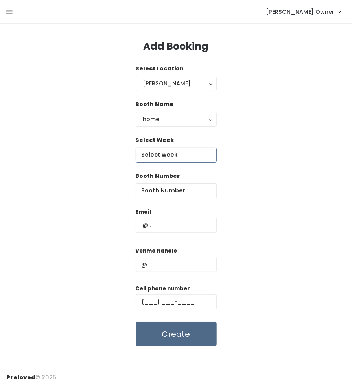
click at [173, 158] on body "EMPLOYEES Manage Bookings Booths by Week All Bookings Bookings with Booths Boot…" at bounding box center [176, 194] width 352 height 388
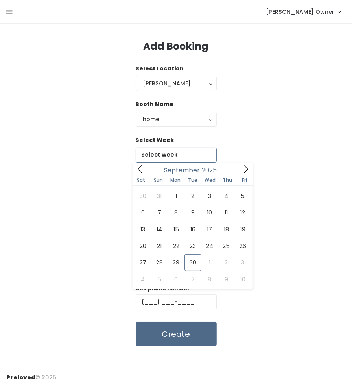
click at [243, 172] on icon at bounding box center [245, 169] width 9 height 9
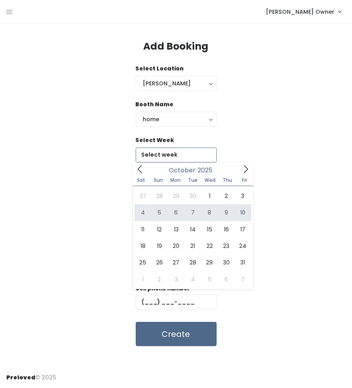
type input "October 4 to October 10"
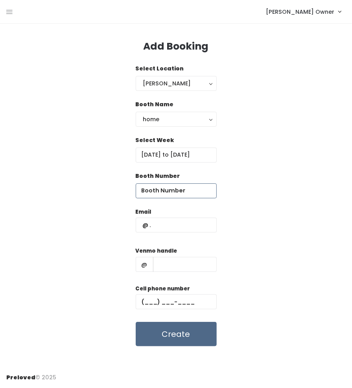
click at [189, 188] on input "number" at bounding box center [176, 190] width 81 height 15
type input "60"
click at [171, 228] on input "text" at bounding box center [176, 224] width 81 height 15
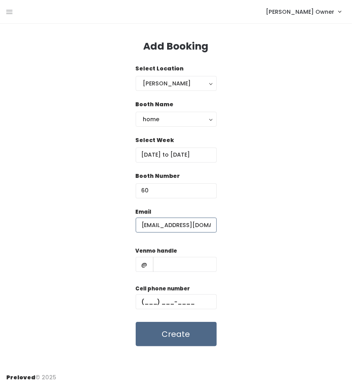
scroll to position [0, 2]
type input "seekingalexi@gmail.com"
click at [166, 263] on input "text" at bounding box center [185, 264] width 64 height 15
type input "alexiparry"
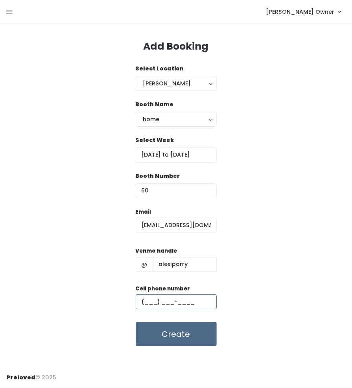
click at [182, 301] on input "text" at bounding box center [176, 301] width 81 height 15
type input "(801) 598-3273"
click at [240, 316] on div "Email seekingalexi@gmail.com Venmo handle @ alexiparry Cell phone number (801) …" at bounding box center [175, 277] width 339 height 139
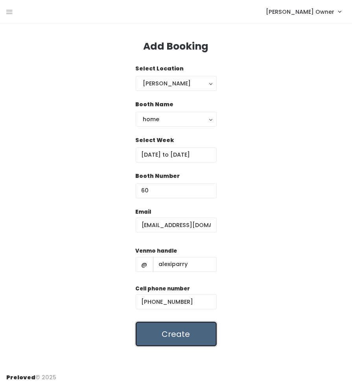
click at [179, 334] on button "Create" at bounding box center [176, 334] width 81 height 24
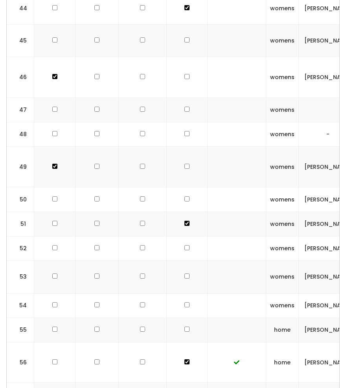
scroll to position [1519, 0]
